Goal: Information Seeking & Learning: Learn about a topic

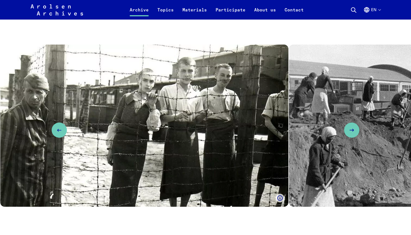
scroll to position [402, 0]
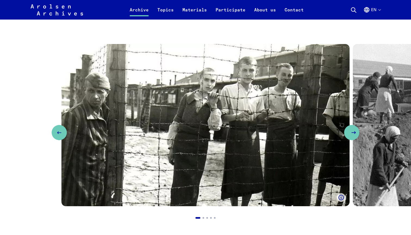
click at [353, 129] on button "Next slide" at bounding box center [351, 132] width 15 height 15
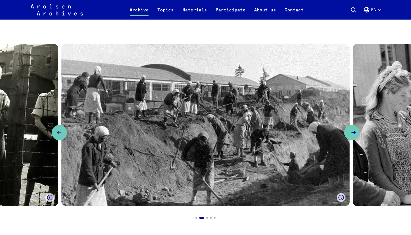
click at [352, 133] on icon "Next slide" at bounding box center [354, 133] width 7 height 7
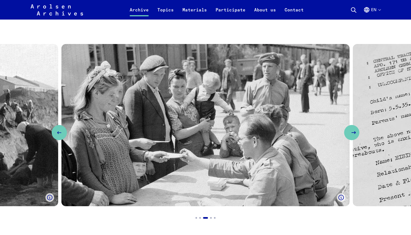
click at [352, 133] on icon "Next slide" at bounding box center [354, 133] width 7 height 7
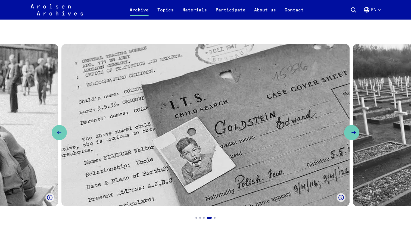
click at [352, 132] on icon "Next slide" at bounding box center [354, 133] width 7 height 7
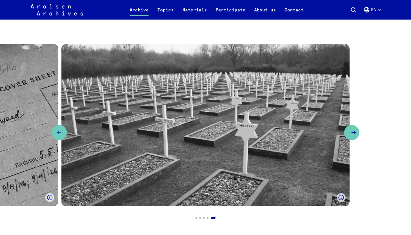
click at [353, 133] on use "Next slide" at bounding box center [354, 133] width 4 height 2
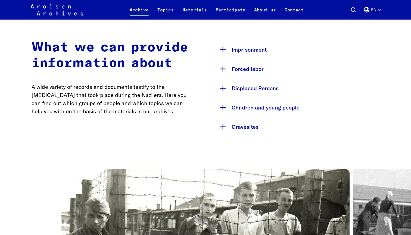
scroll to position [279, 0]
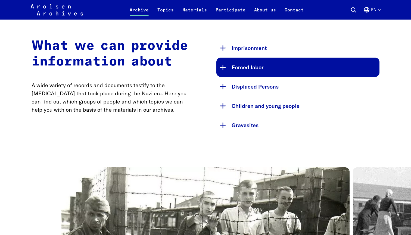
click at [237, 68] on button "Forced labor" at bounding box center [298, 67] width 163 height 19
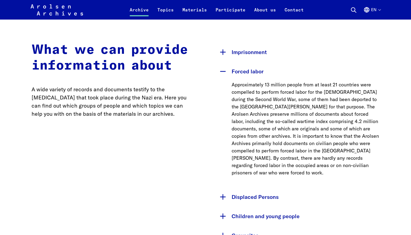
scroll to position [271, 0]
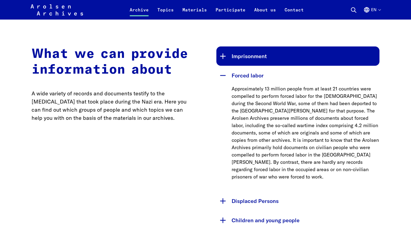
click at [262, 58] on button "Imprisonment" at bounding box center [298, 56] width 163 height 19
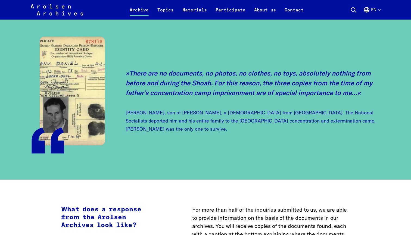
scroll to position [1455, 0]
click at [93, 122] on img at bounding box center [72, 90] width 65 height 109
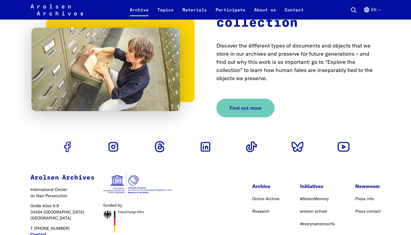
scroll to position [1806, 0]
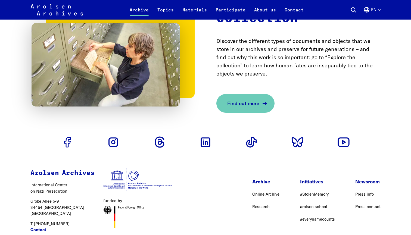
click at [244, 100] on span "Find out more" at bounding box center [243, 103] width 32 height 7
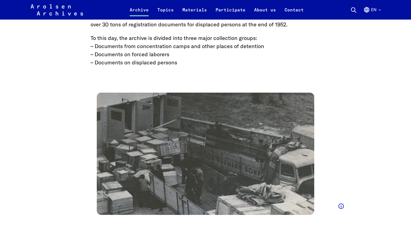
scroll to position [436, 0]
